Goal: Use online tool/utility

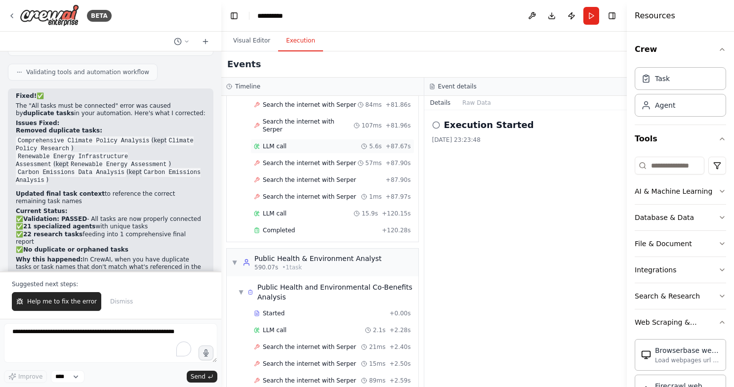
scroll to position [6132, 0]
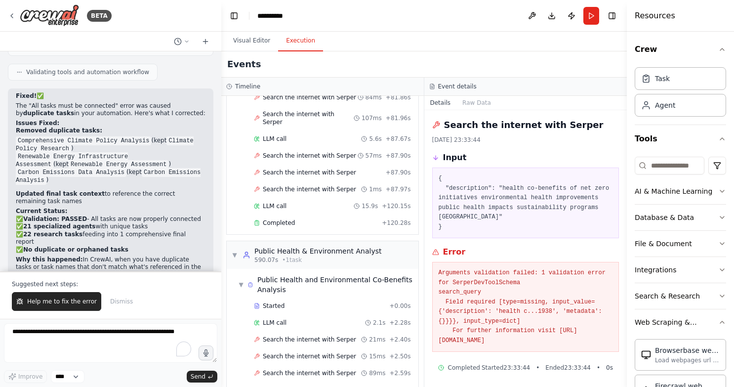
scroll to position [10, 0]
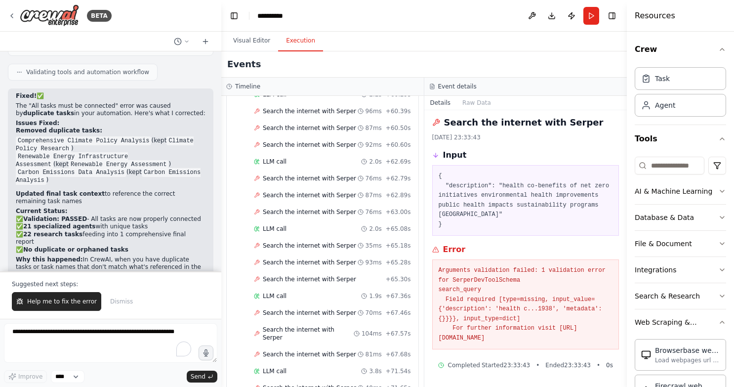
scroll to position [5600, 0]
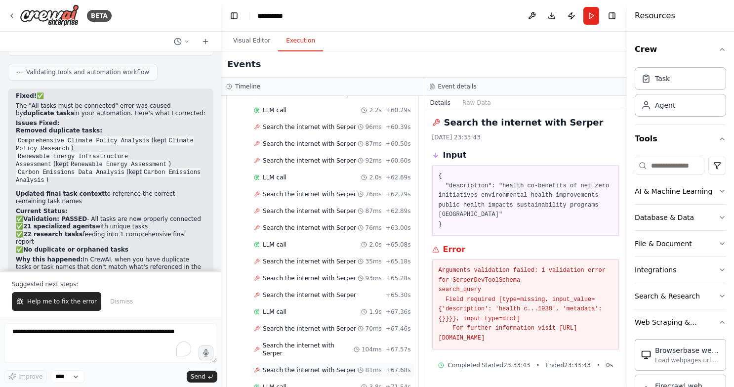
click at [308, 366] on span "Search the internet with Serper" at bounding box center [309, 370] width 93 height 8
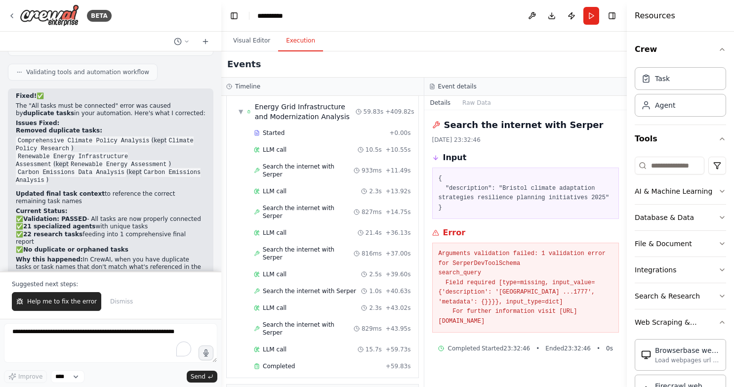
scroll to position [4124, 0]
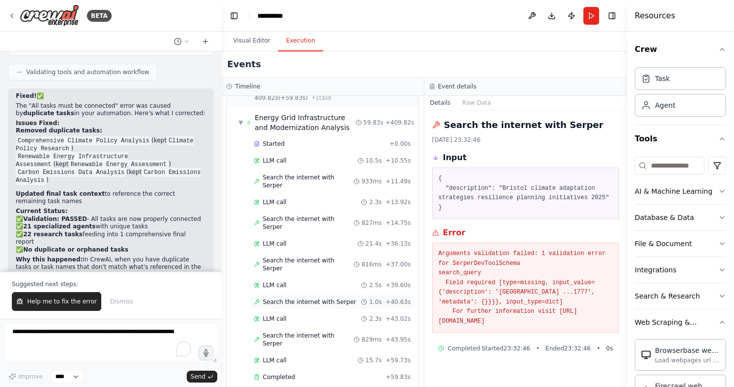
click at [303, 298] on span "Search the internet with Serper" at bounding box center [309, 302] width 93 height 8
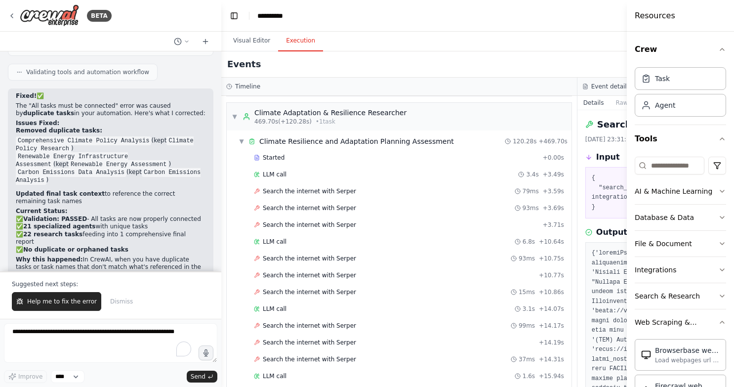
scroll to position [10, 0]
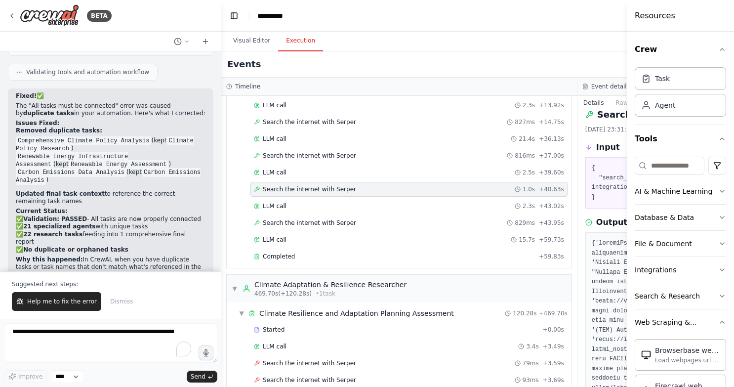
click at [318, 189] on span "Search the internet with Serper" at bounding box center [309, 189] width 93 height 8
click at [300, 220] on span "Search the internet with Serper" at bounding box center [309, 223] width 93 height 8
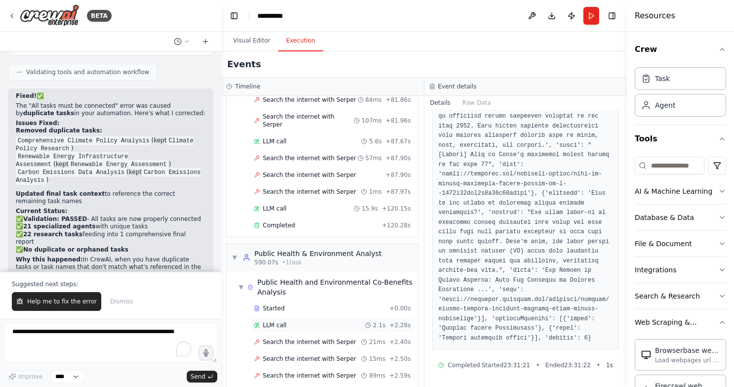
scroll to position [6132, 0]
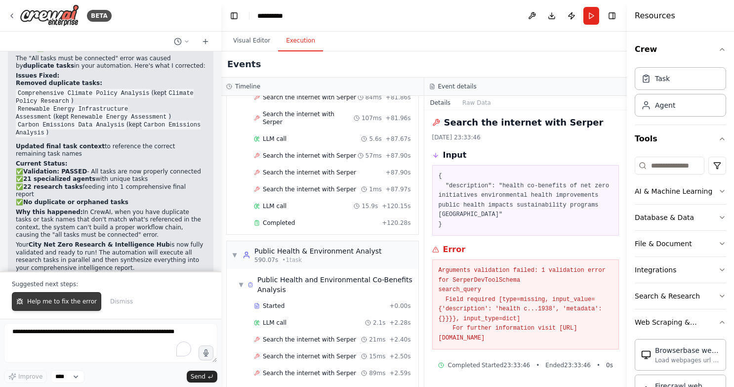
click at [68, 301] on span "Help me to fix the error" at bounding box center [62, 301] width 70 height 8
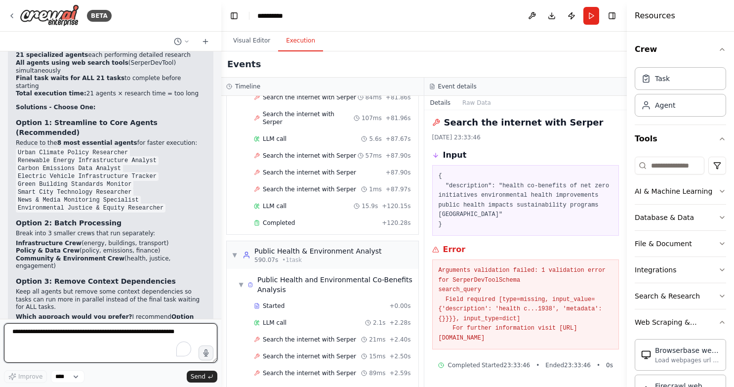
scroll to position [5808, 0]
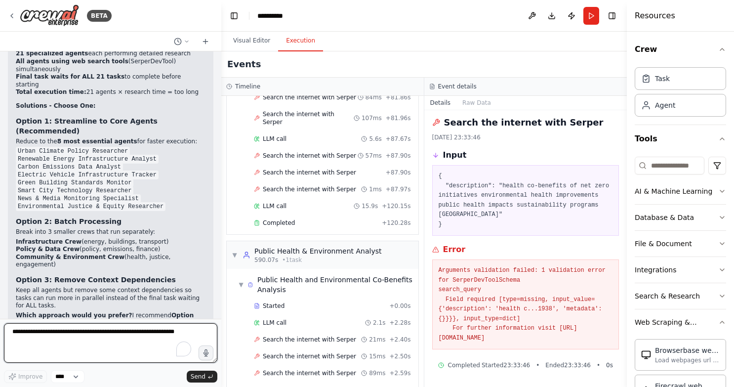
click at [48, 337] on textarea "To enrich screen reader interactions, please activate Accessibility in Grammarl…" at bounding box center [110, 343] width 213 height 40
type textarea "********"
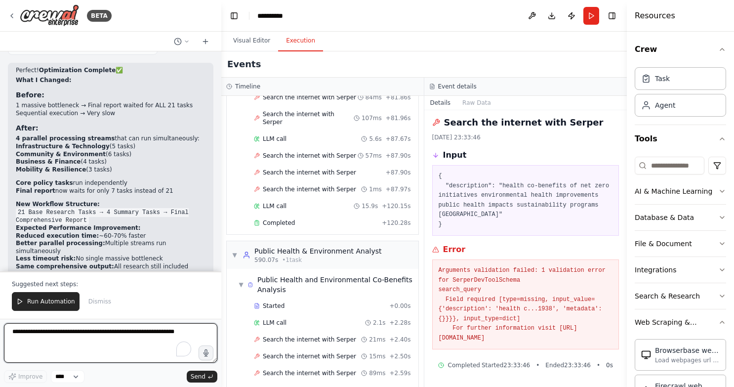
scroll to position [6653, 0]
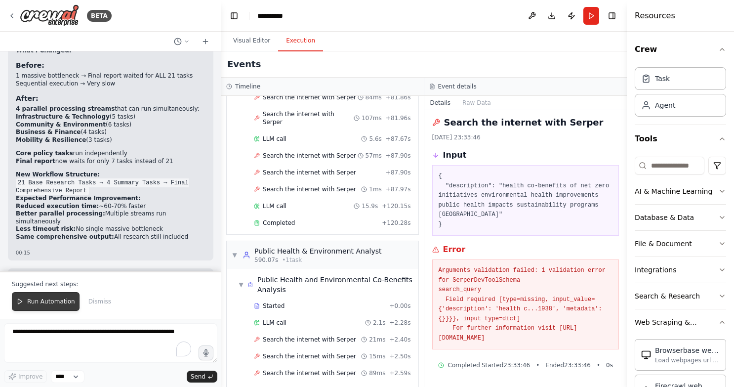
click at [46, 301] on span "Run Automation" at bounding box center [51, 301] width 48 height 8
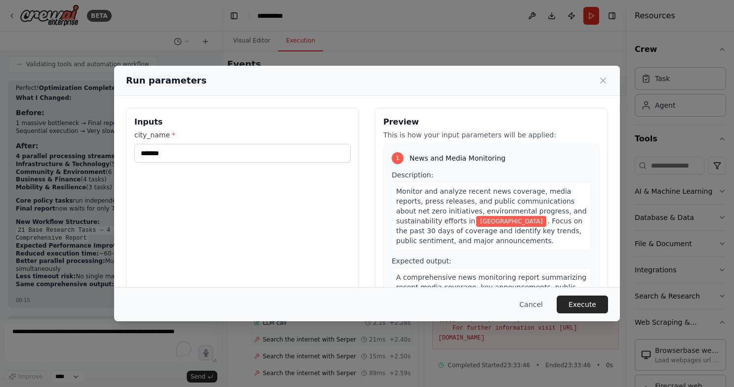
scroll to position [67, 0]
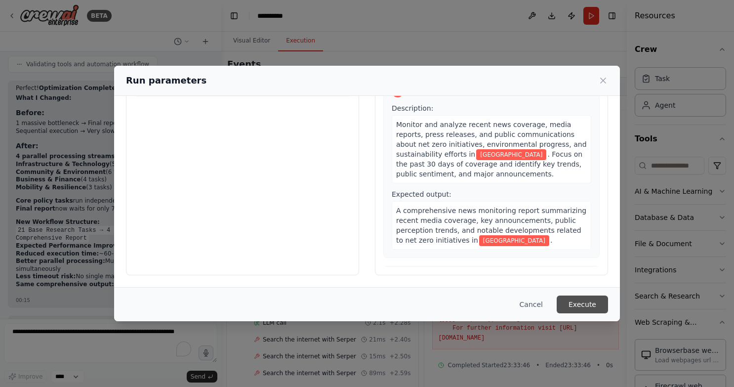
click at [594, 303] on button "Execute" at bounding box center [582, 304] width 51 height 18
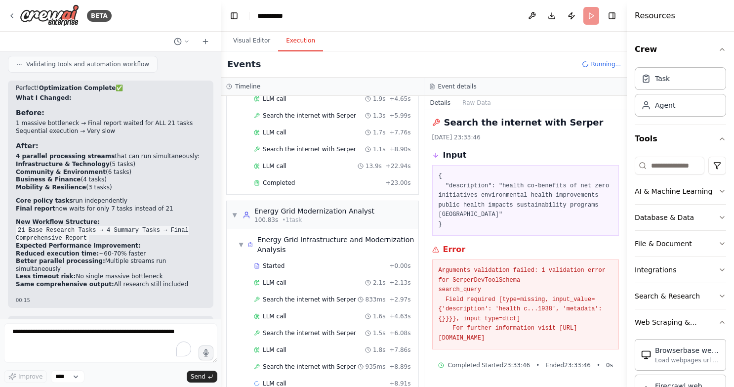
scroll to position [789, 0]
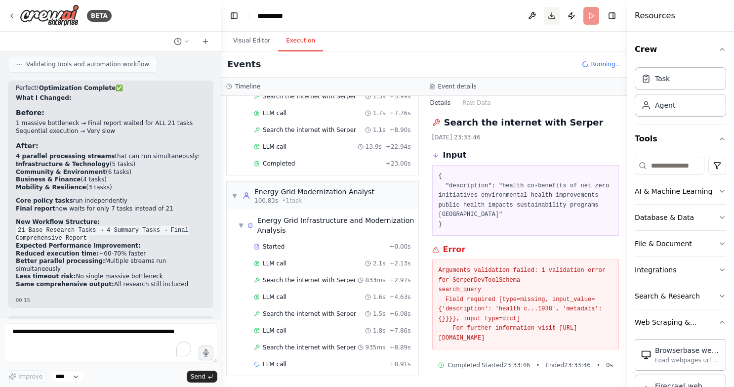
click at [549, 18] on button "Download" at bounding box center [552, 16] width 16 height 18
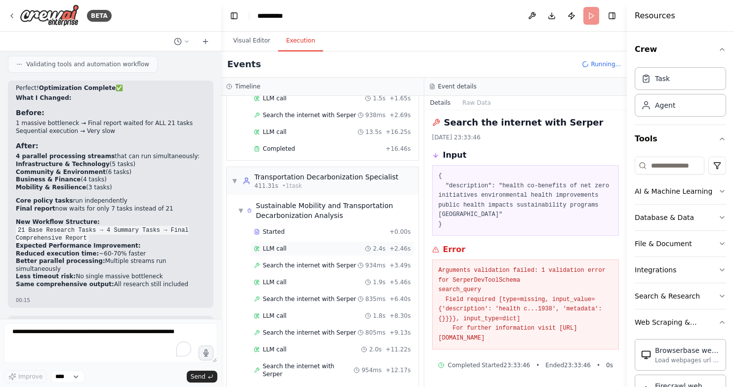
scroll to position [4433, 0]
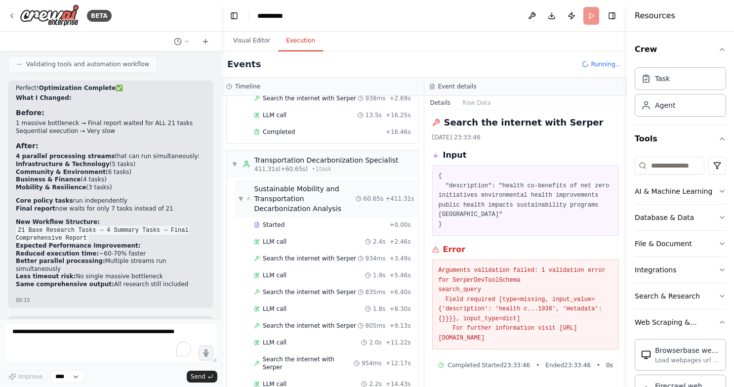
click at [241, 195] on span "▼" at bounding box center [241, 199] width 4 height 8
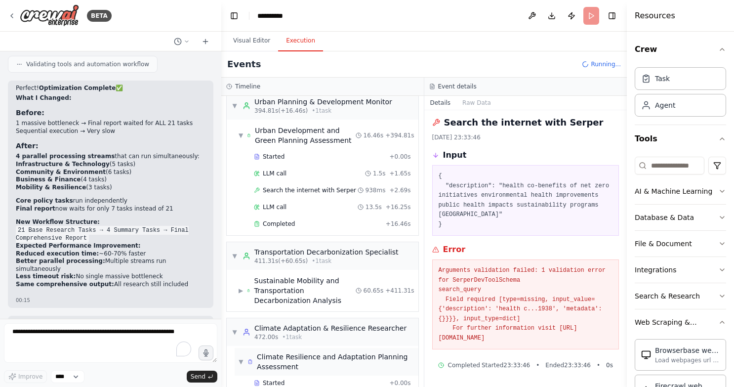
click at [239, 358] on span "▼" at bounding box center [241, 362] width 5 height 8
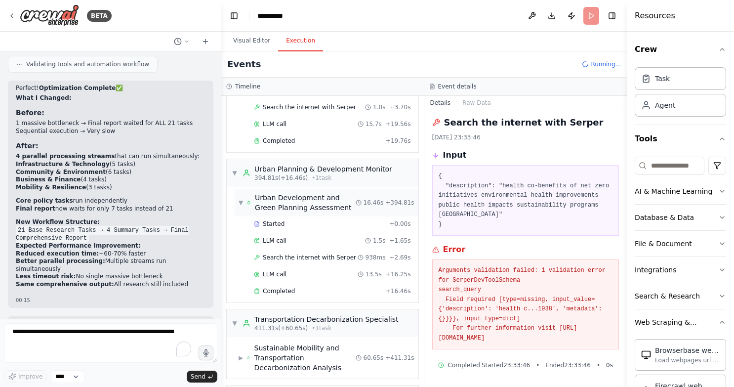
click at [243, 199] on span "▼" at bounding box center [241, 203] width 4 height 8
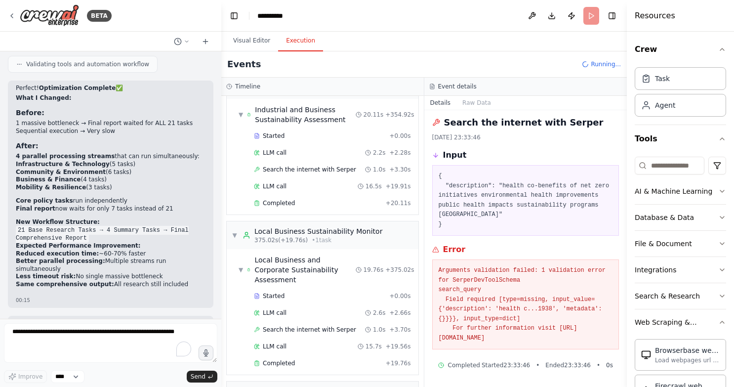
scroll to position [4057, 0]
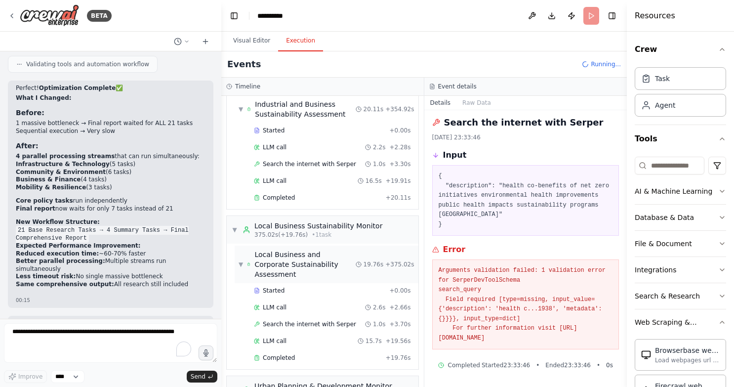
click at [239, 260] on span "▼" at bounding box center [241, 264] width 4 height 8
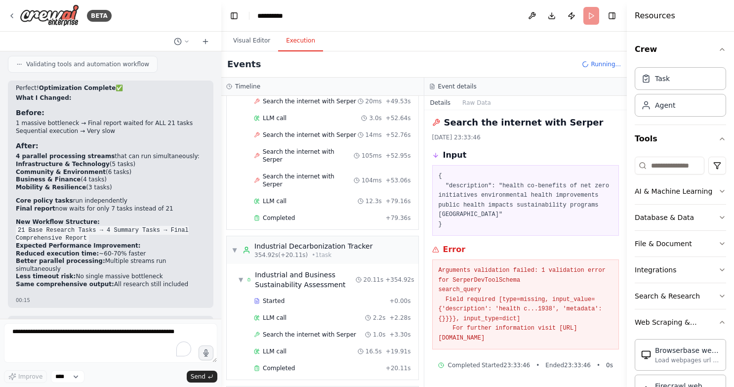
scroll to position [3888, 0]
click at [233, 245] on span "▼" at bounding box center [235, 249] width 6 height 8
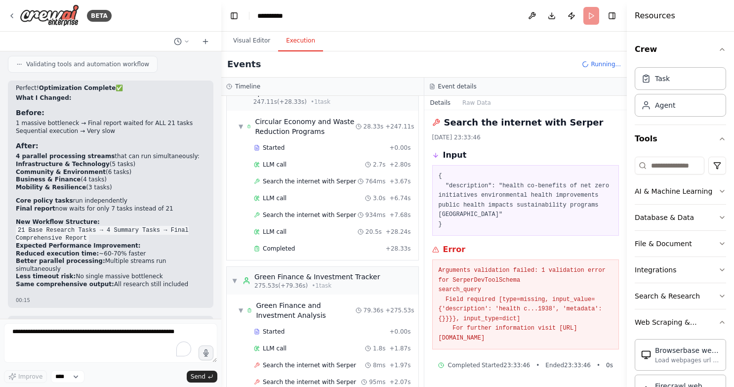
scroll to position [2022, 0]
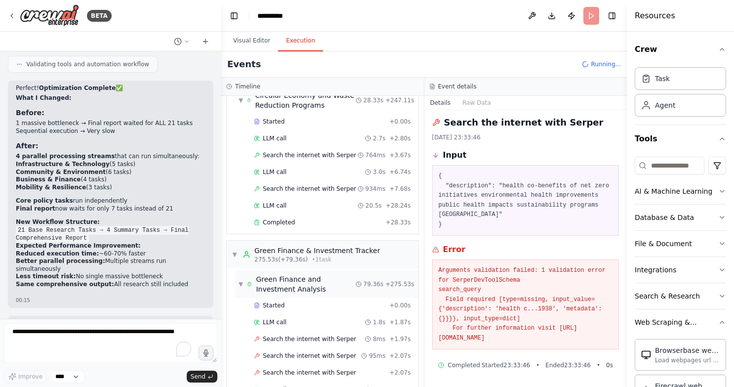
click at [240, 280] on span "▼" at bounding box center [241, 284] width 4 height 8
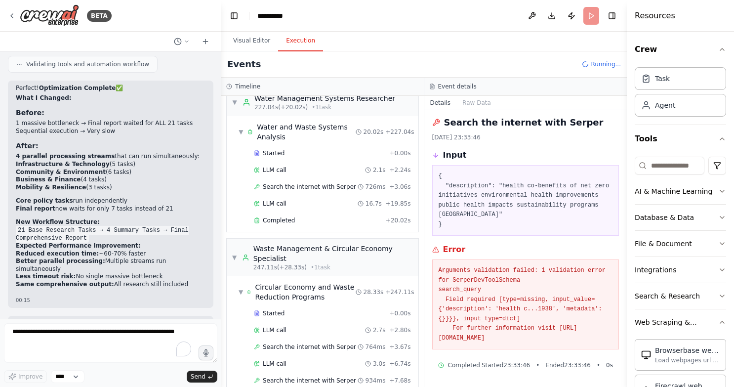
scroll to position [1832, 0]
click at [234, 252] on span "▼" at bounding box center [234, 256] width 5 height 8
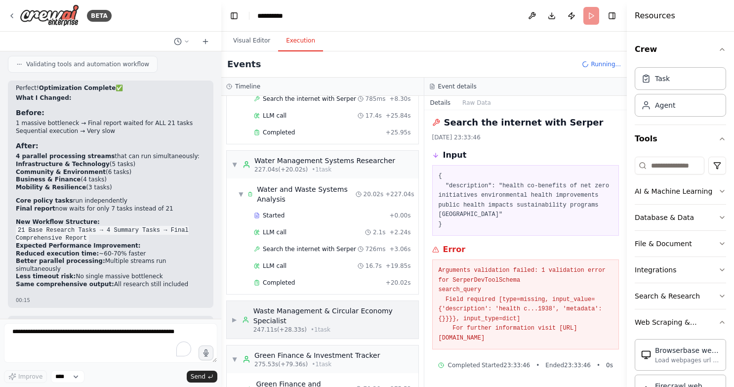
scroll to position [1686, 0]
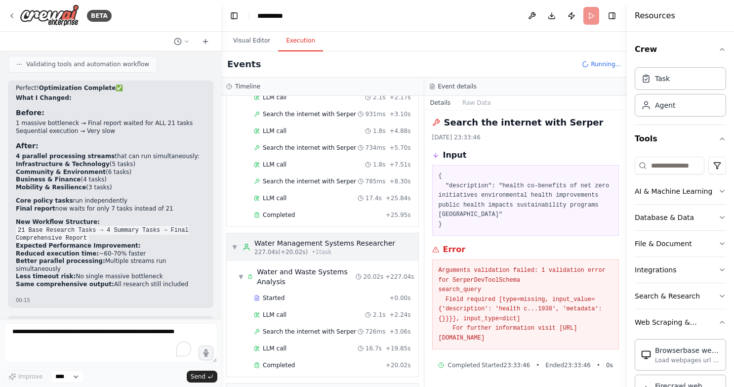
click at [234, 243] on span "▼" at bounding box center [235, 247] width 6 height 8
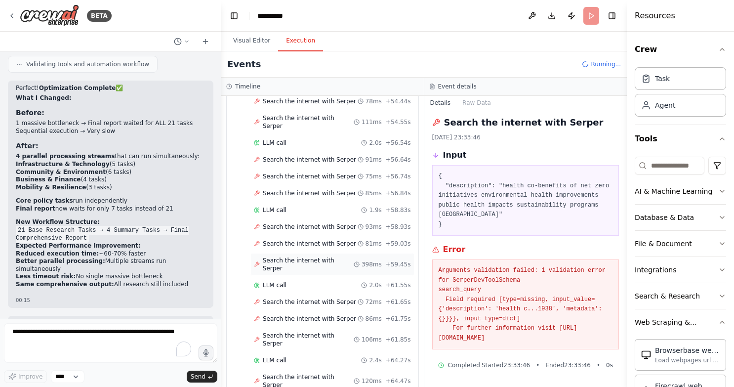
scroll to position [4191, 0]
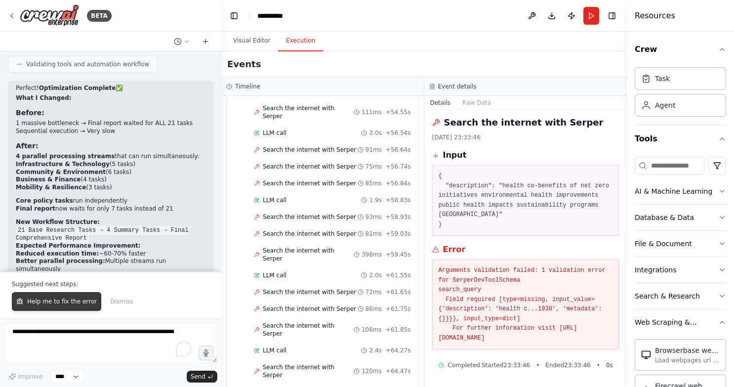
click at [78, 305] on span "Help me to fix the error" at bounding box center [62, 301] width 70 height 8
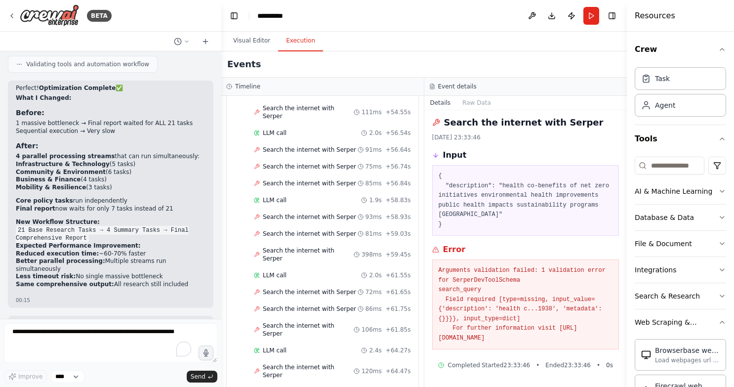
scroll to position [6631, 0]
